Goal: Transaction & Acquisition: Purchase product/service

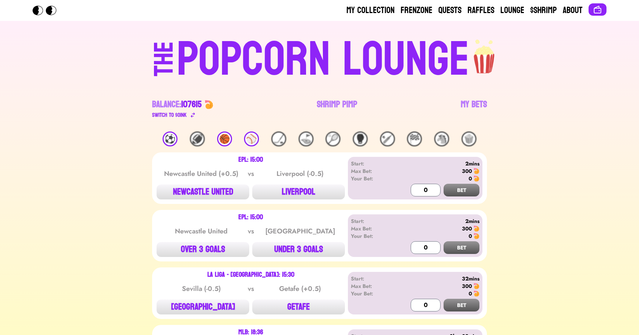
click at [223, 137] on div "🏀" at bounding box center [224, 138] width 15 height 15
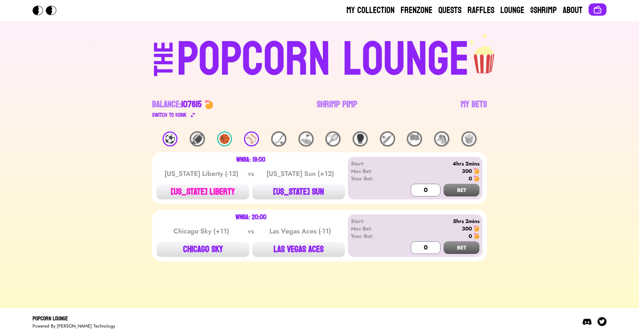
click at [208, 191] on button "[US_STATE] LIBERTY" at bounding box center [203, 192] width 93 height 15
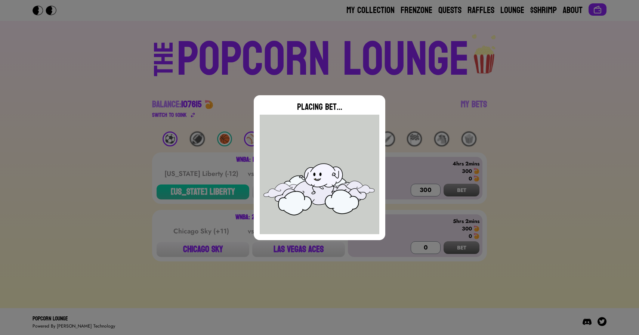
type input "0"
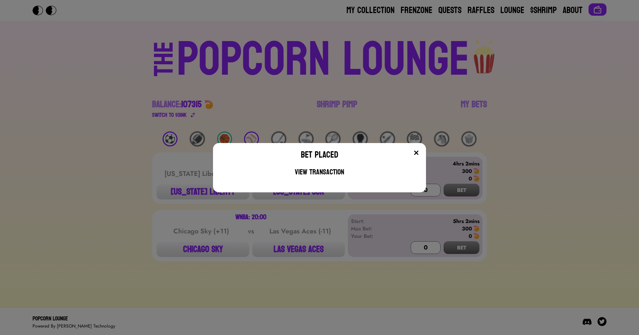
click at [308, 80] on div "Bet Placed View Transaction" at bounding box center [319, 167] width 639 height 335
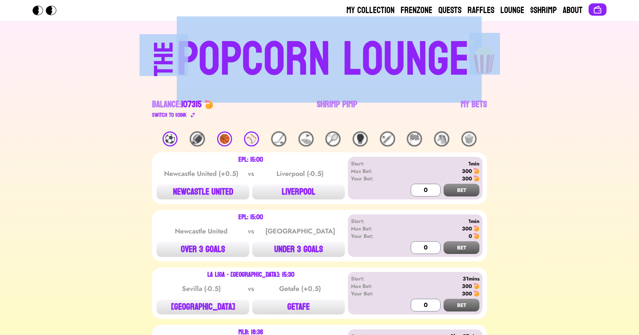
drag, startPoint x: 563, startPoint y: 67, endPoint x: 113, endPoint y: 34, distance: 451.0
click at [99, 38] on div "THE POPCORN LOUNGE" at bounding box center [319, 58] width 460 height 51
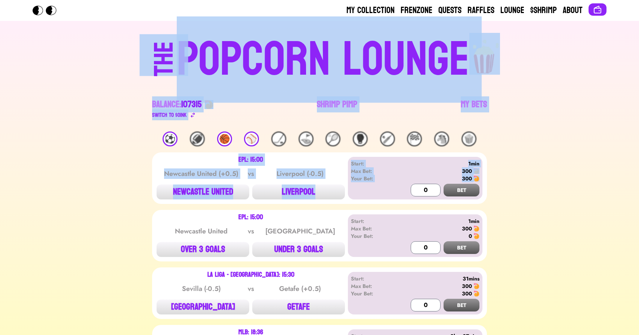
drag, startPoint x: 87, startPoint y: 37, endPoint x: 515, endPoint y: 180, distance: 452.0
drag, startPoint x: 527, startPoint y: 191, endPoint x: 91, endPoint y: 50, distance: 458.2
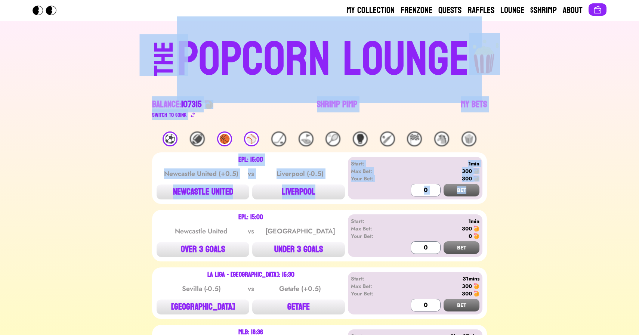
click at [108, 73] on div "THE POPCORN LOUNGE" at bounding box center [319, 58] width 460 height 51
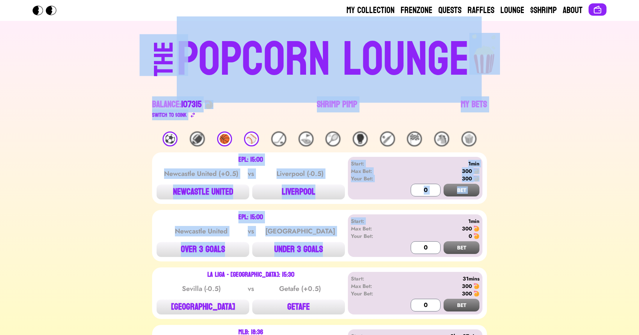
drag, startPoint x: 79, startPoint y: 52, endPoint x: 524, endPoint y: 207, distance: 471.7
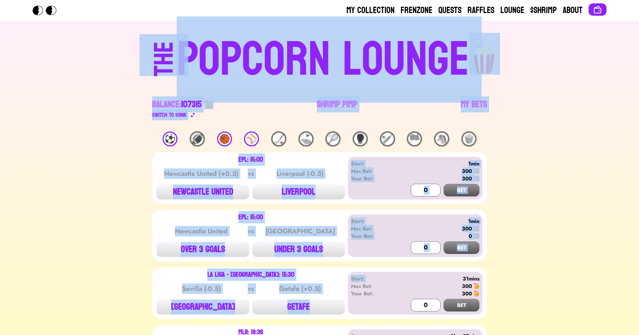
drag, startPoint x: 536, startPoint y: 265, endPoint x: 99, endPoint y: 54, distance: 485.5
click at [99, 54] on div "THE POPCORN LOUNGE" at bounding box center [319, 58] width 460 height 51
click at [95, 64] on div "THE POPCORN LOUNGE" at bounding box center [319, 58] width 460 height 51
